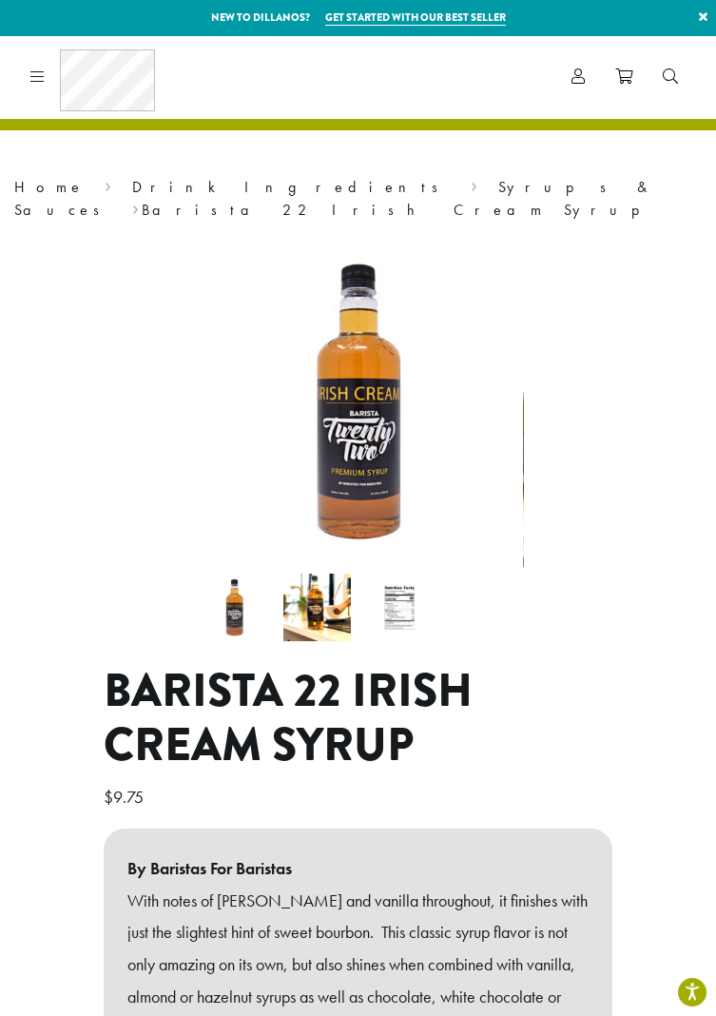
click at [33, 68] on icon at bounding box center [37, 75] width 14 height 15
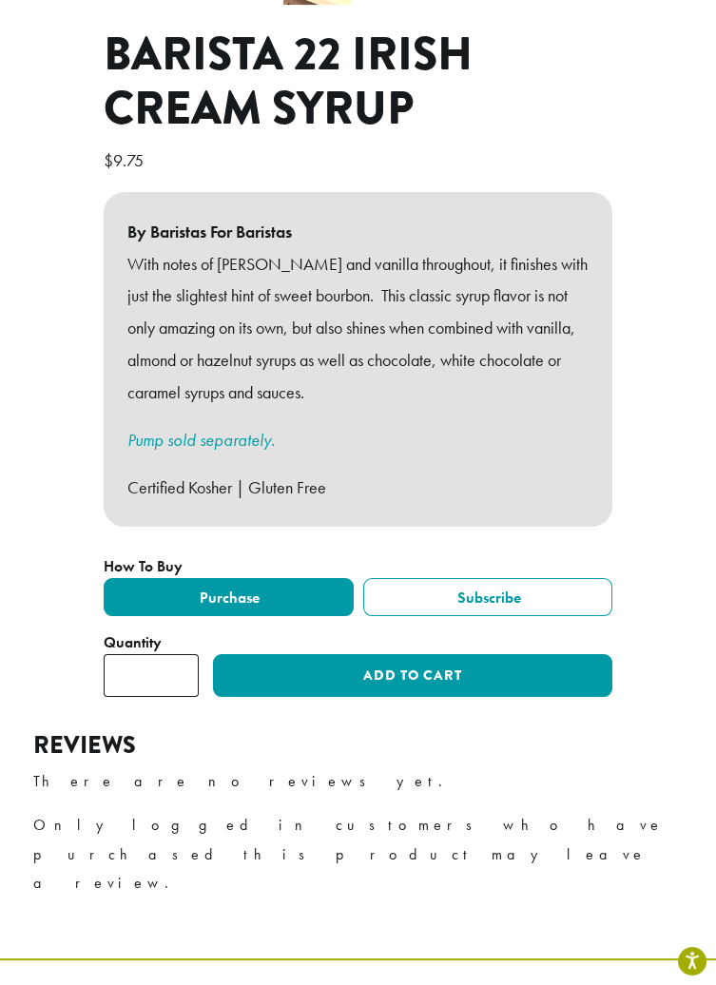
scroll to position [640, 0]
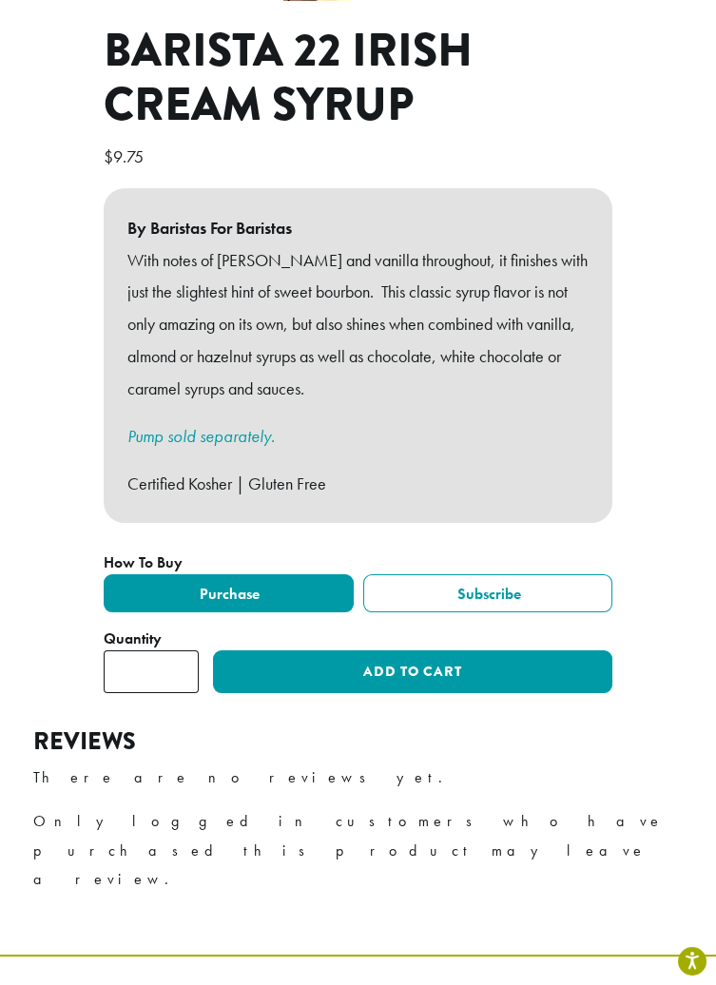
click at [259, 574] on label "Purchase" at bounding box center [228, 593] width 249 height 38
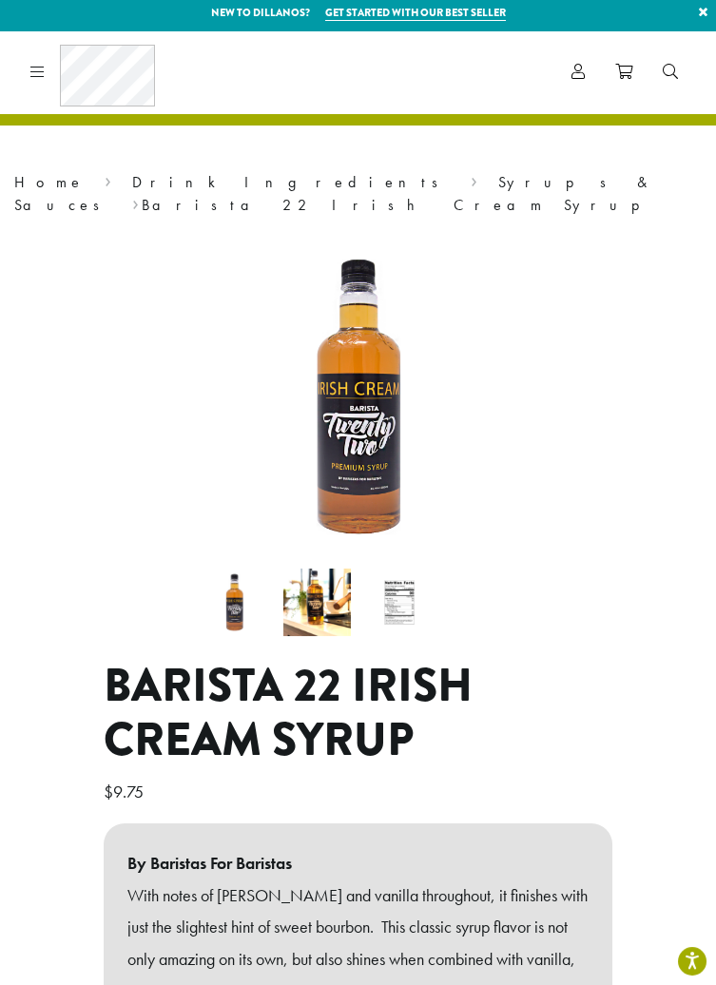
scroll to position [0, 0]
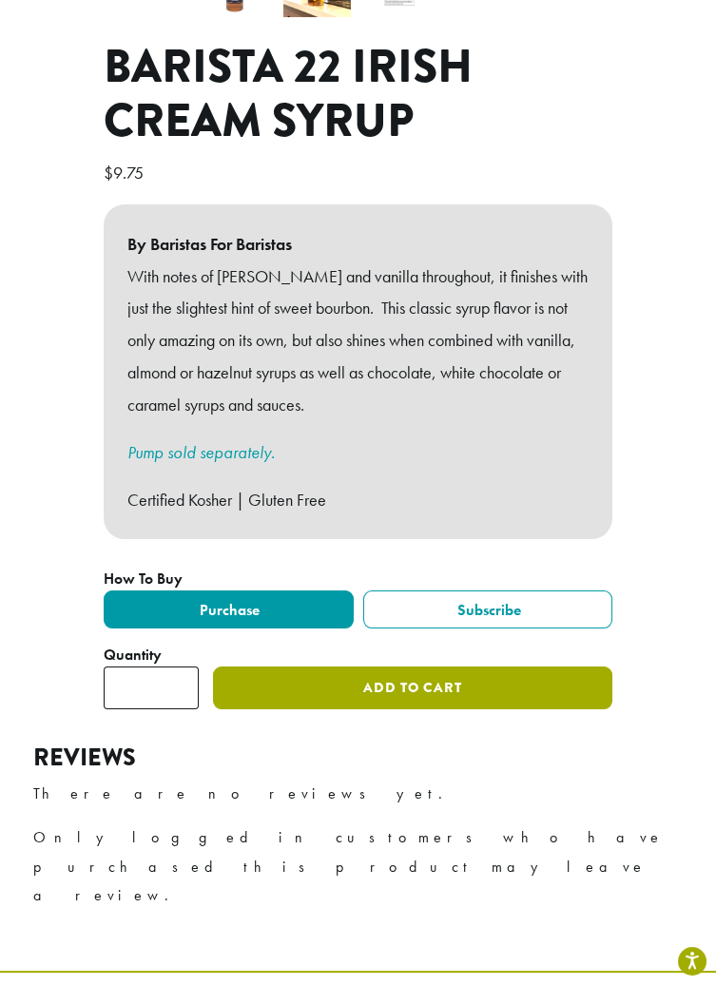
click at [445, 667] on button "Add to cart" at bounding box center [412, 688] width 399 height 43
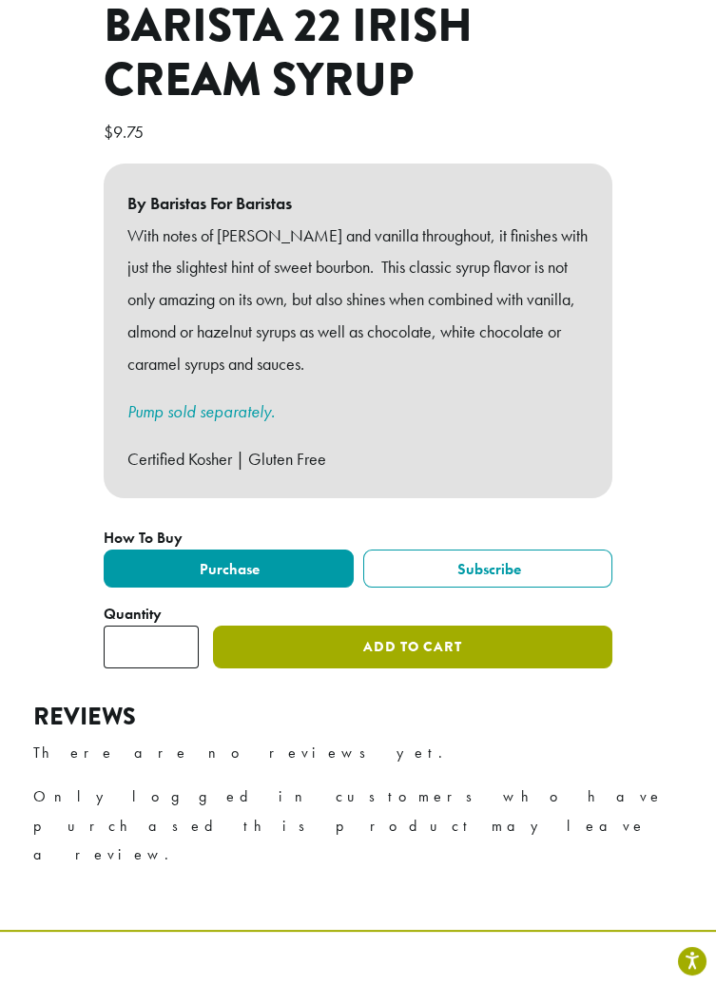
scroll to position [706, 0]
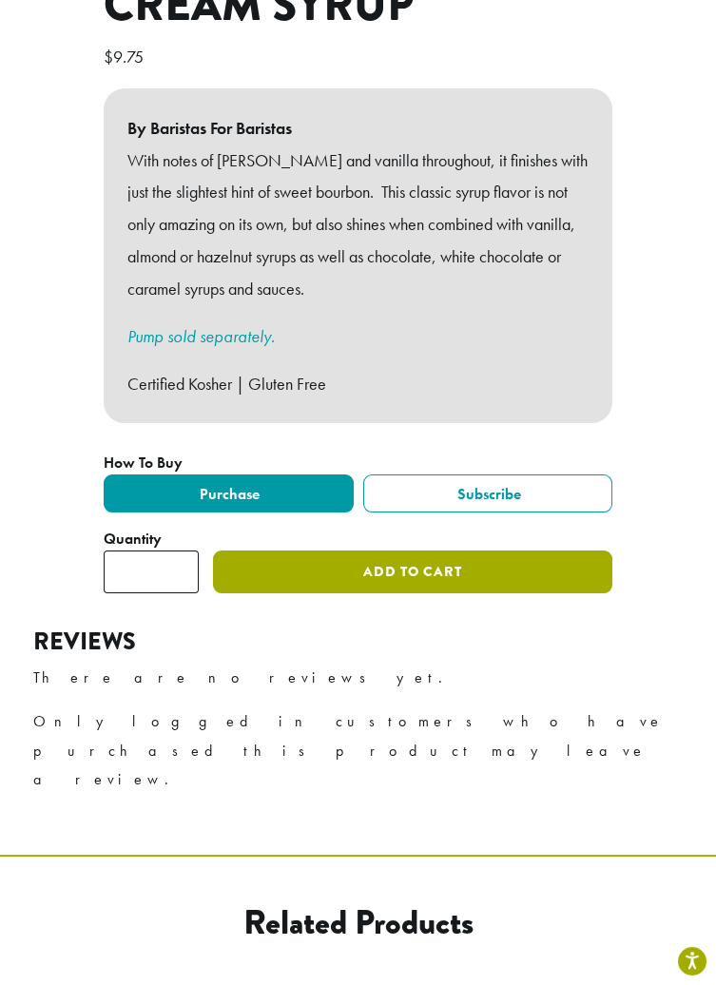
click at [421, 551] on button "Add to cart" at bounding box center [412, 572] width 399 height 43
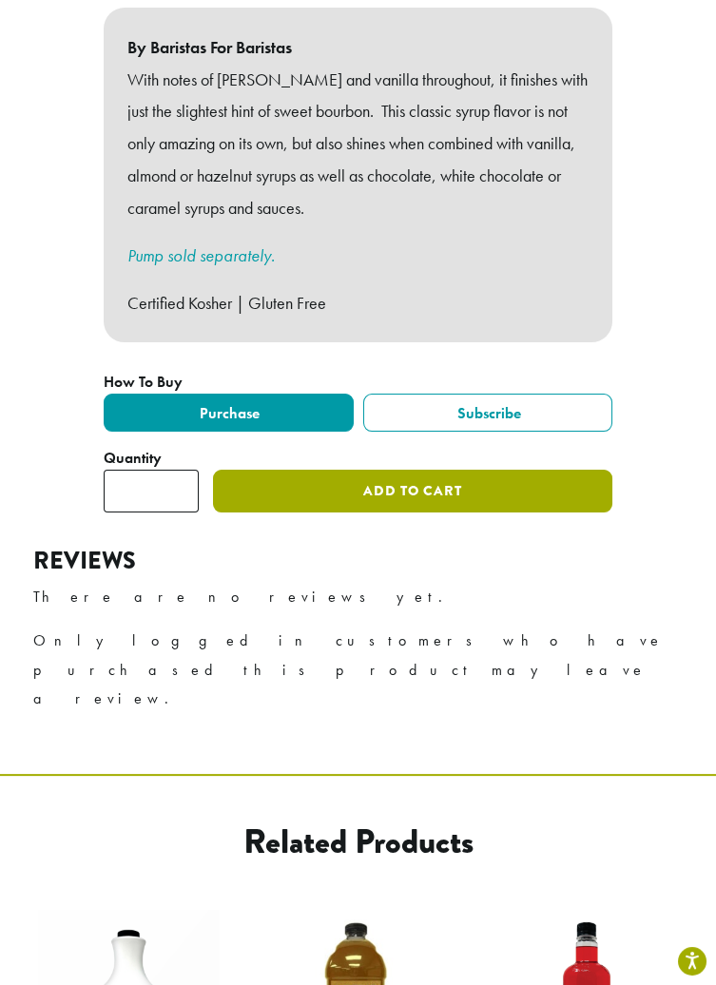
scroll to position [831, 0]
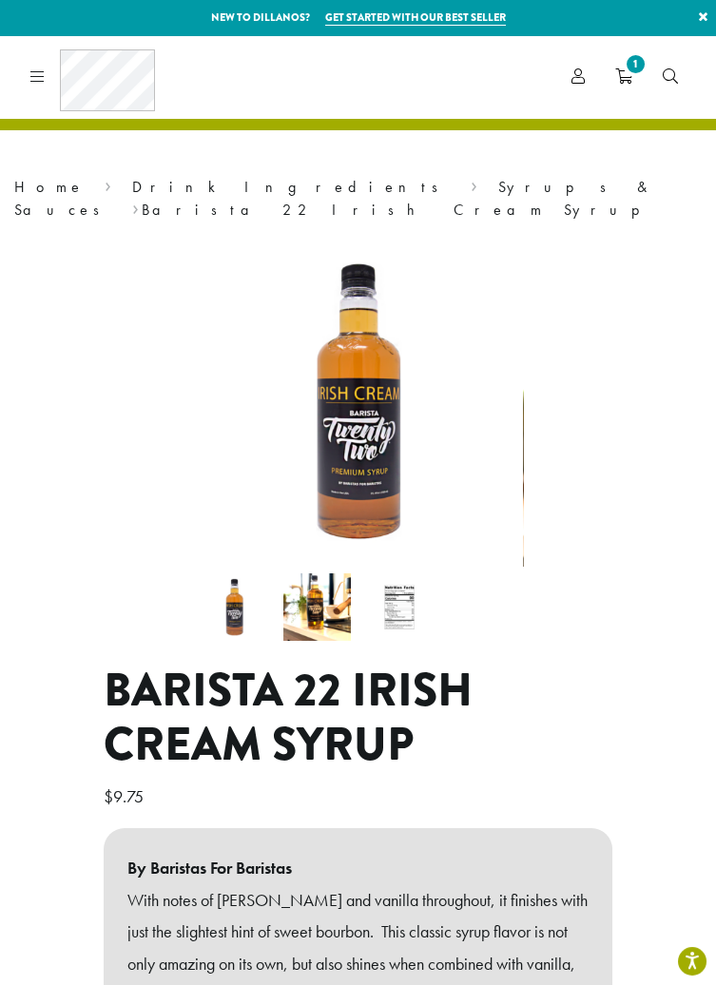
click at [626, 75] on icon "1" at bounding box center [623, 75] width 17 height 15
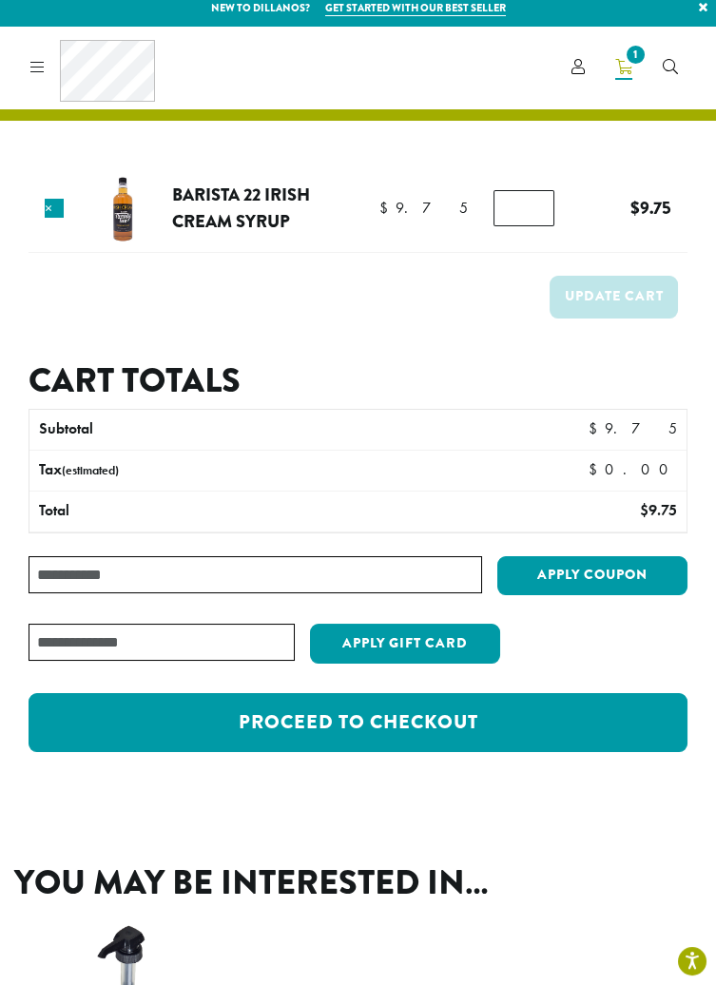
scroll to position [9, 0]
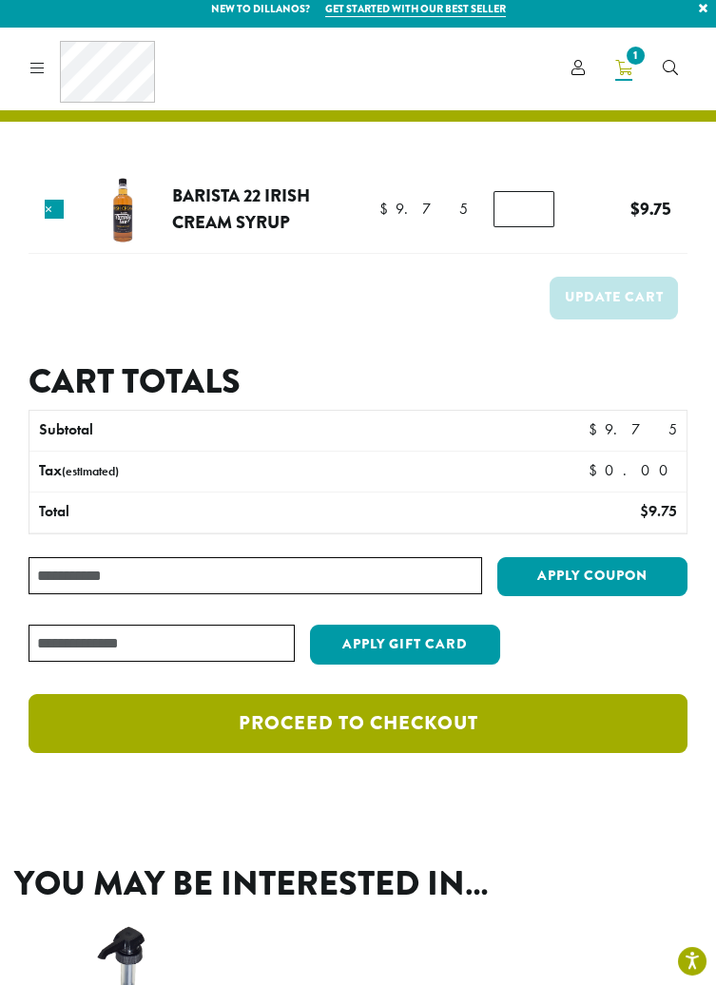
click at [354, 721] on link "Proceed to checkout" at bounding box center [358, 723] width 659 height 59
